Goal: Find specific page/section: Find specific page/section

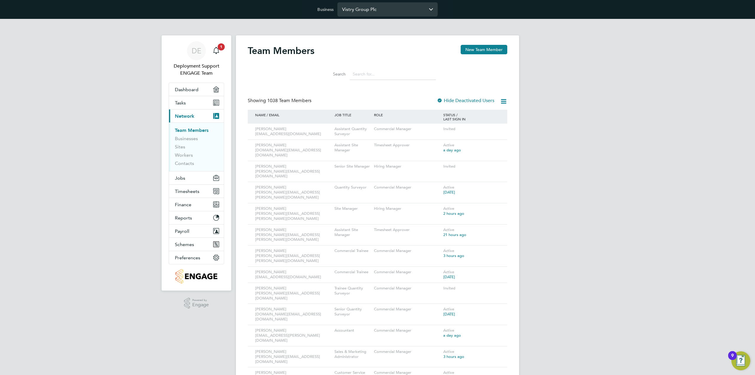
click at [382, 6] on input "Vistry Group Plc" at bounding box center [387, 9] width 100 height 14
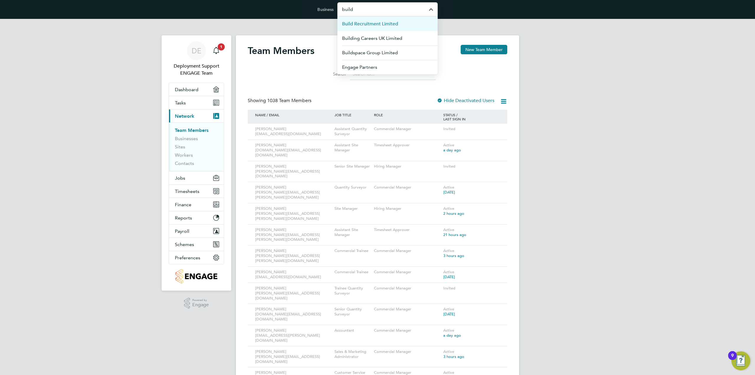
click at [388, 23] on span "Build Recruitment Limited" at bounding box center [370, 23] width 56 height 7
type input "Build Recruitment Limited"
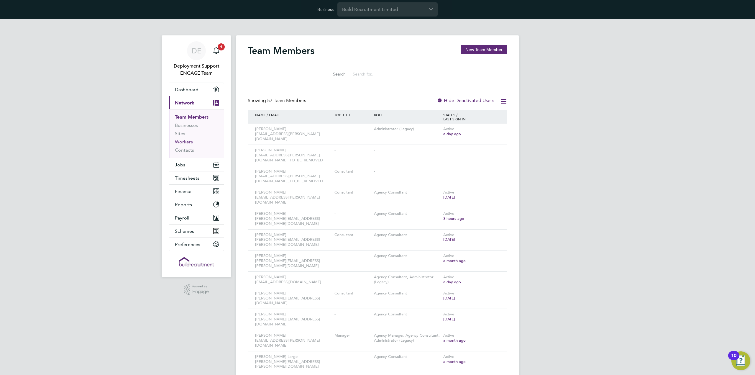
click at [178, 139] on link "Workers" at bounding box center [184, 142] width 18 height 6
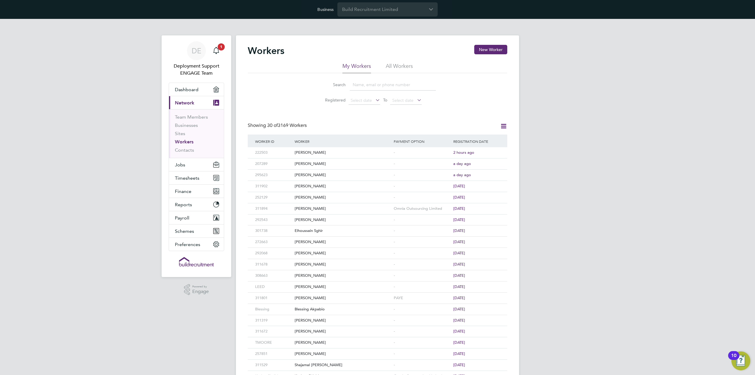
click at [371, 85] on input at bounding box center [393, 85] width 86 height 12
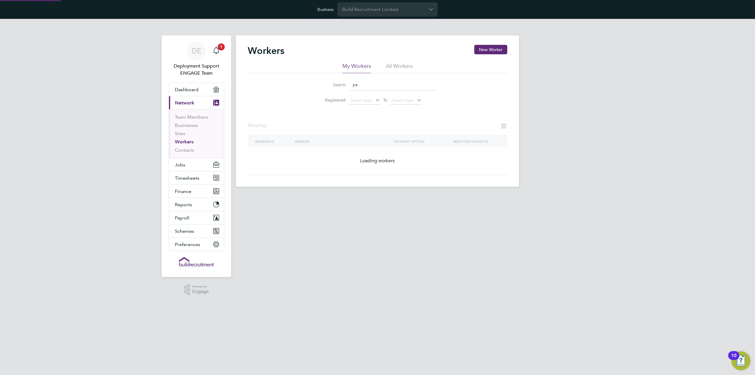
type input "p"
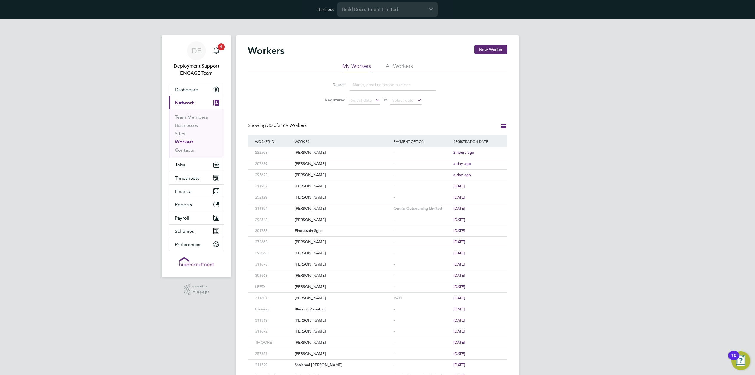
click at [393, 65] on li "All Workers" at bounding box center [399, 68] width 27 height 11
click at [377, 81] on input at bounding box center [393, 85] width 86 height 12
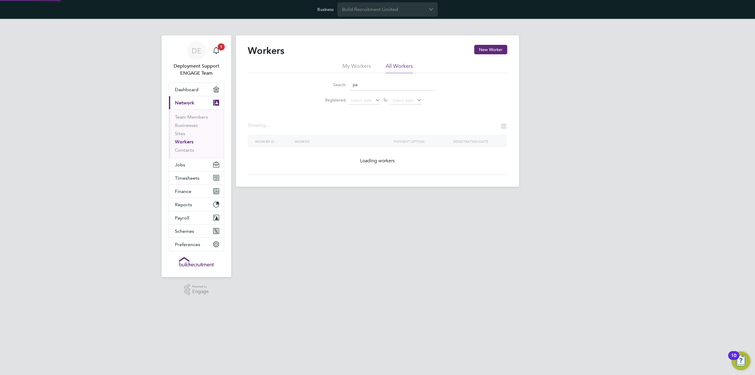
type input "p"
